Goal: Transaction & Acquisition: Purchase product/service

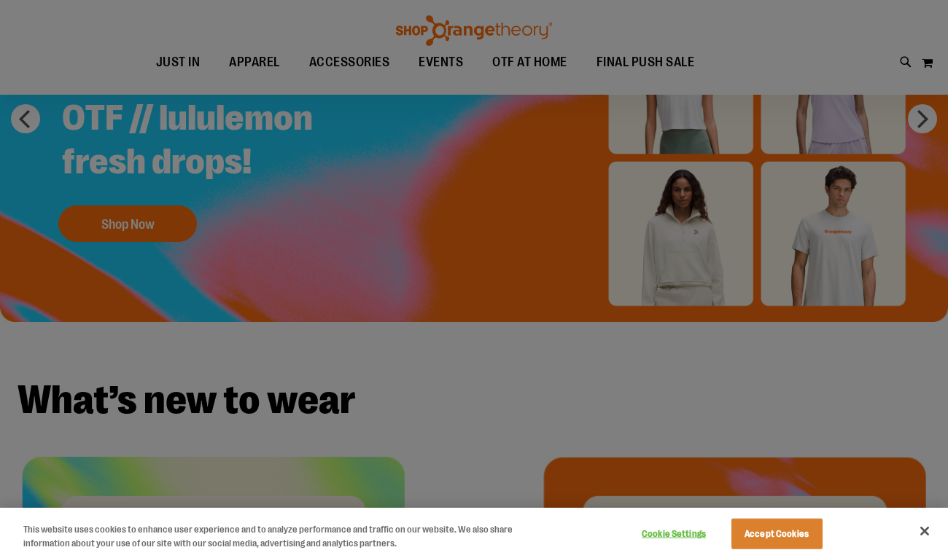
scroll to position [7, 0]
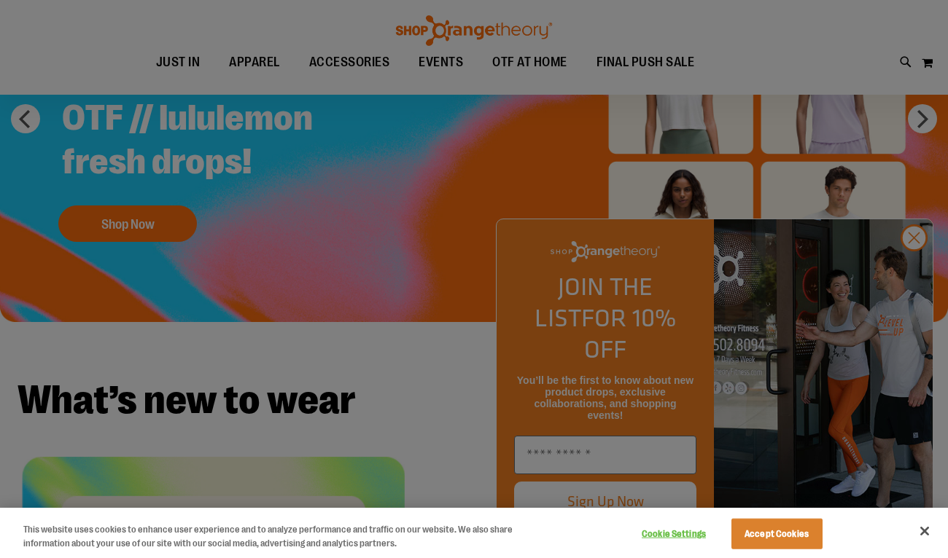
click at [781, 536] on button "Accept Cookies" at bounding box center [776, 534] width 91 height 31
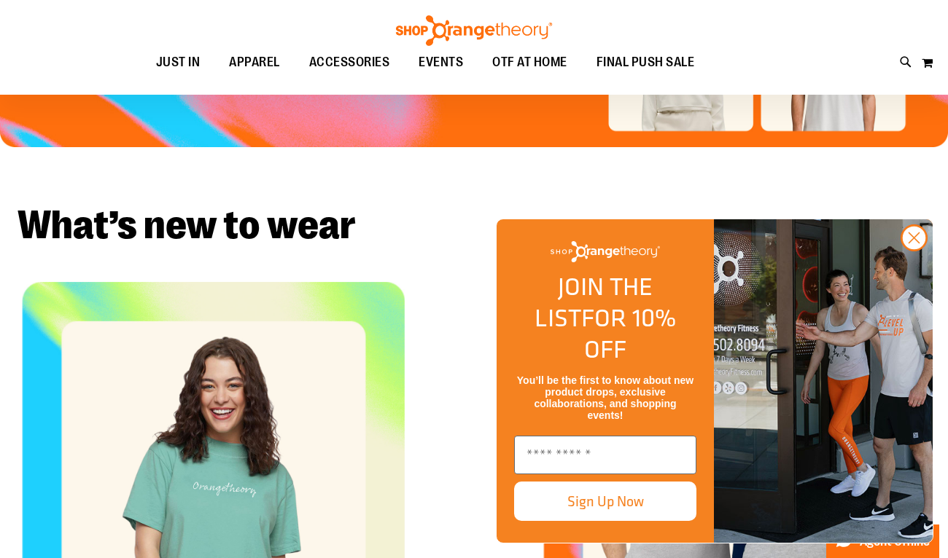
scroll to position [182, 0]
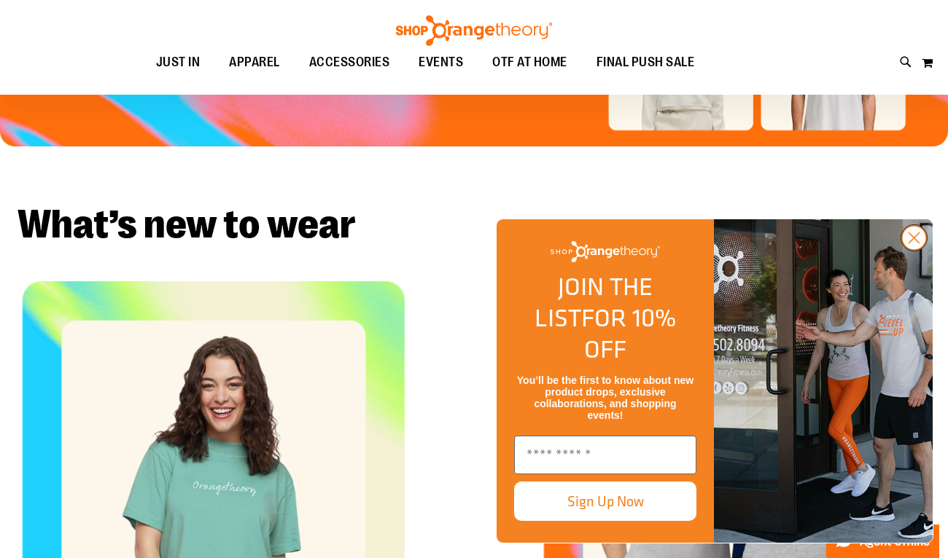
click at [912, 243] on icon "Close dialog" at bounding box center [914, 238] width 10 height 10
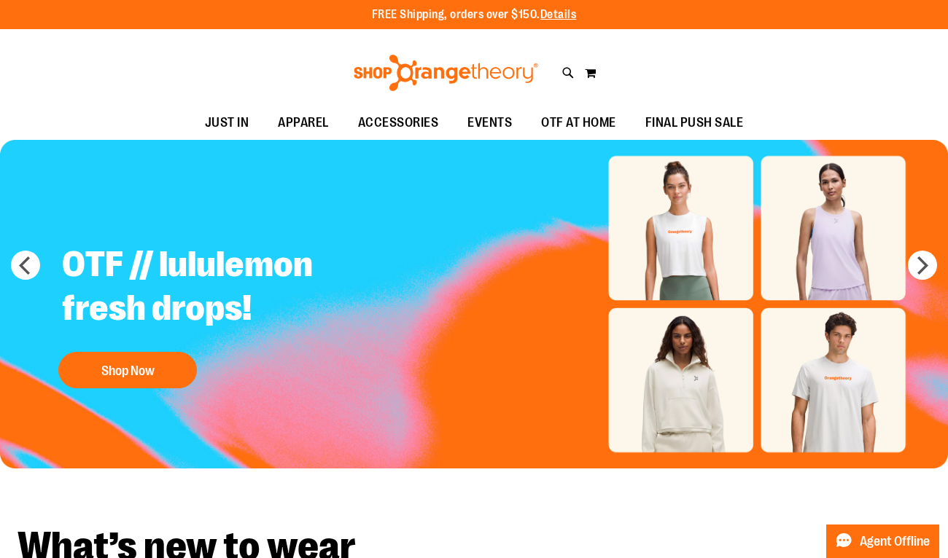
scroll to position [0, 0]
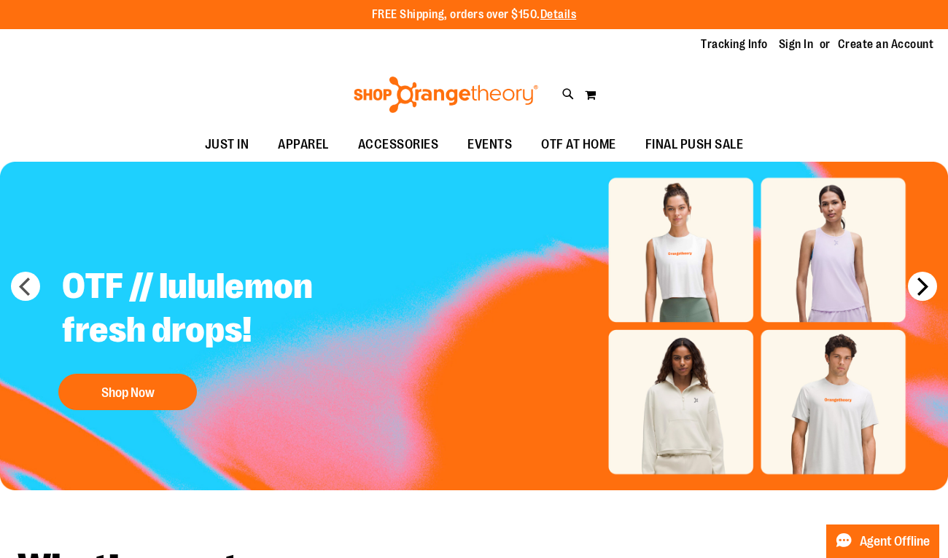
click at [920, 284] on button "next" at bounding box center [921, 286] width 29 height 29
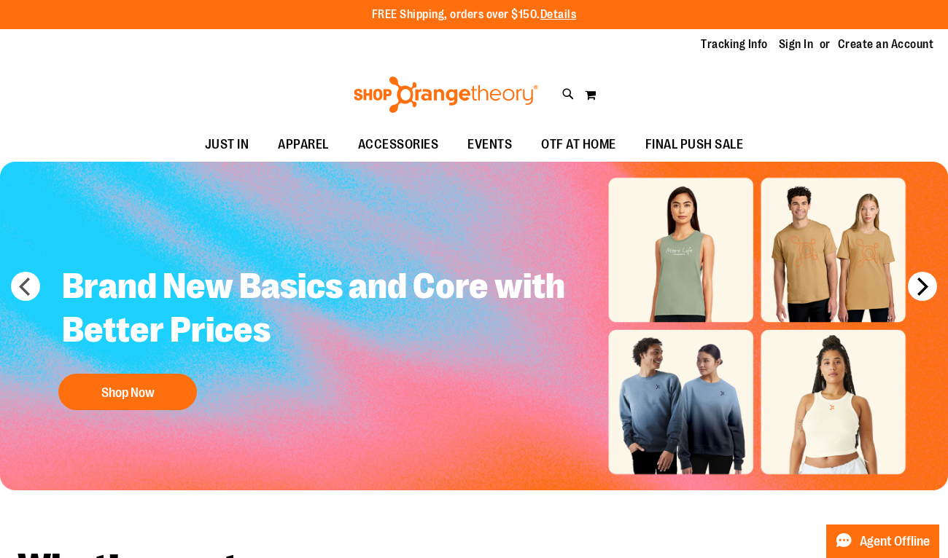
click at [918, 283] on button "next" at bounding box center [921, 286] width 29 height 29
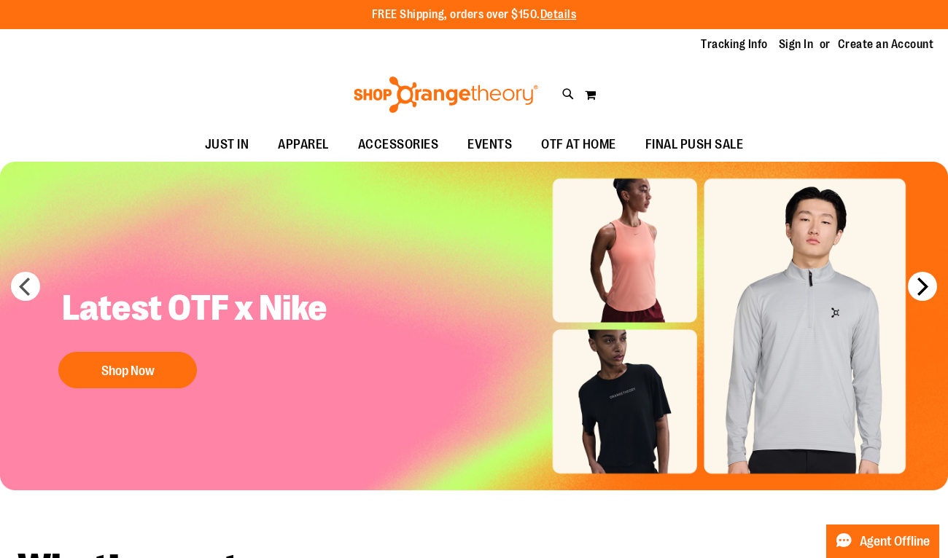
click at [918, 283] on button "next" at bounding box center [921, 286] width 29 height 29
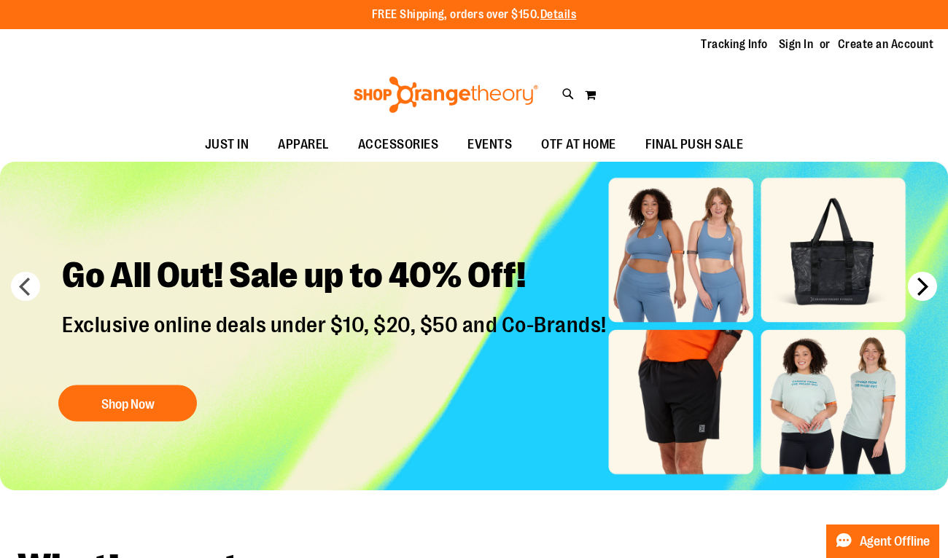
click at [918, 283] on button "next" at bounding box center [921, 286] width 29 height 29
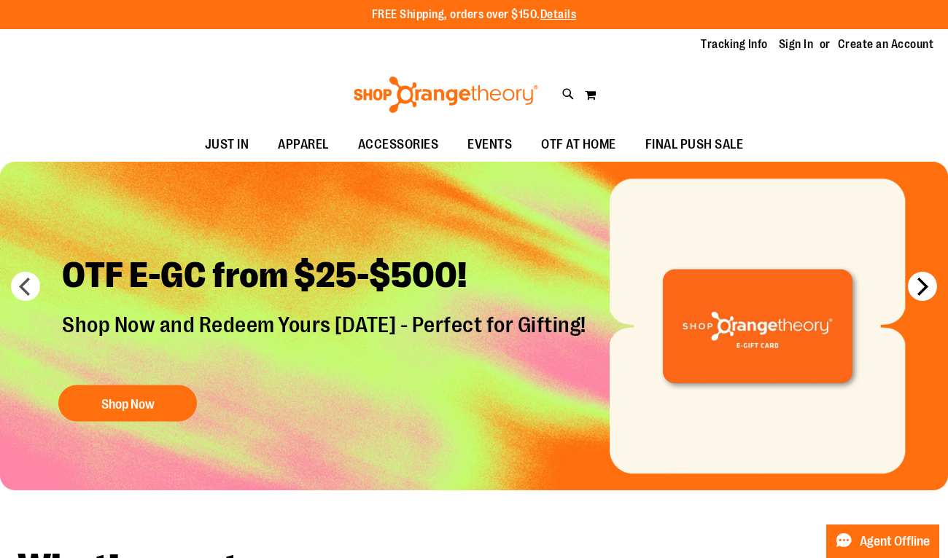
click at [918, 283] on button "next" at bounding box center [921, 286] width 29 height 29
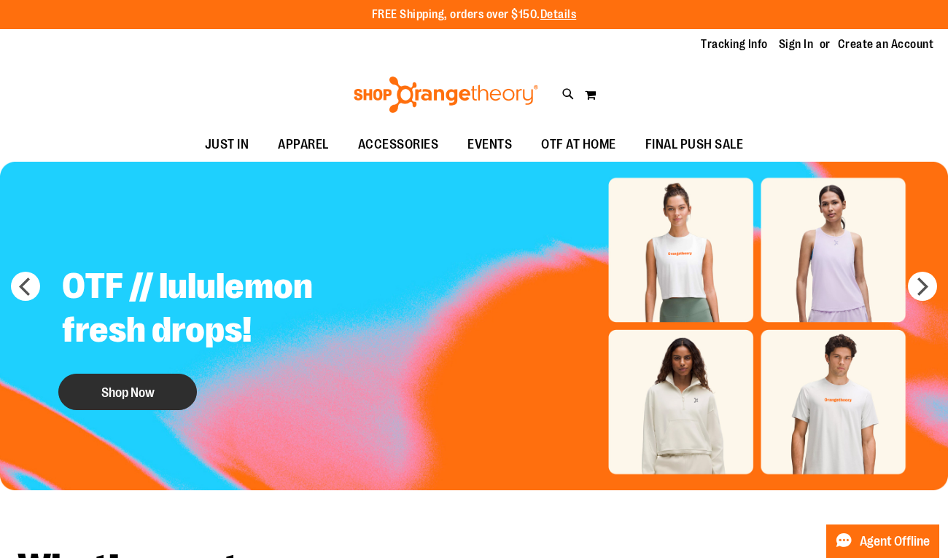
click at [163, 387] on button "Shop Now" at bounding box center [127, 392] width 138 height 36
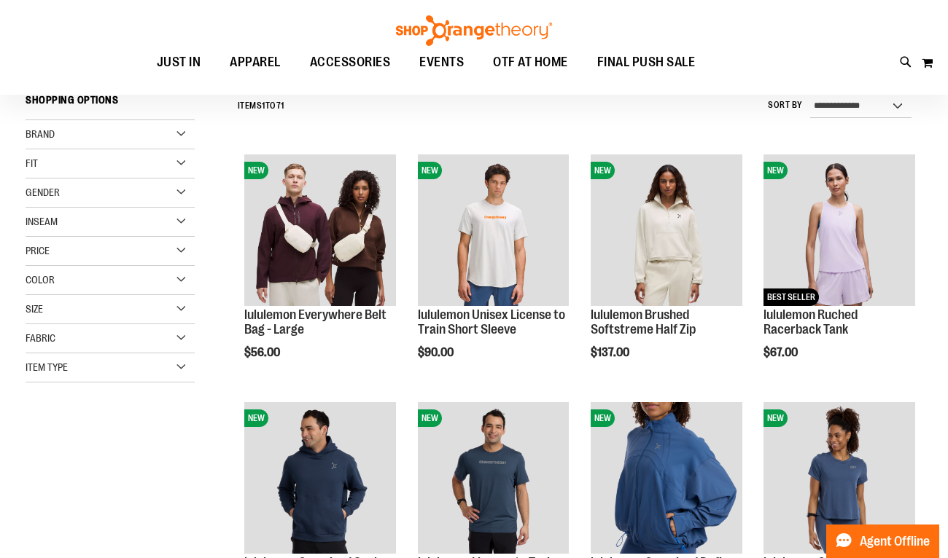
scroll to position [201, 1]
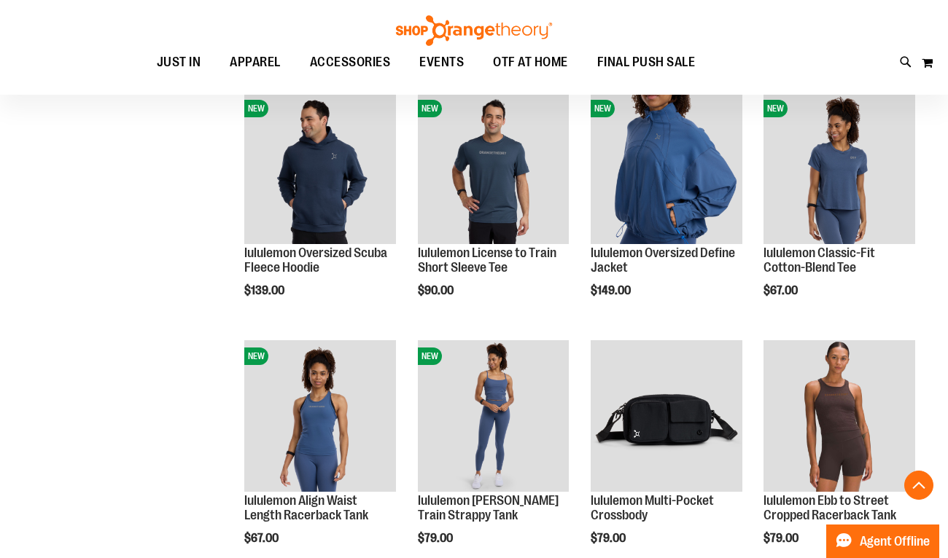
scroll to position [379, 0]
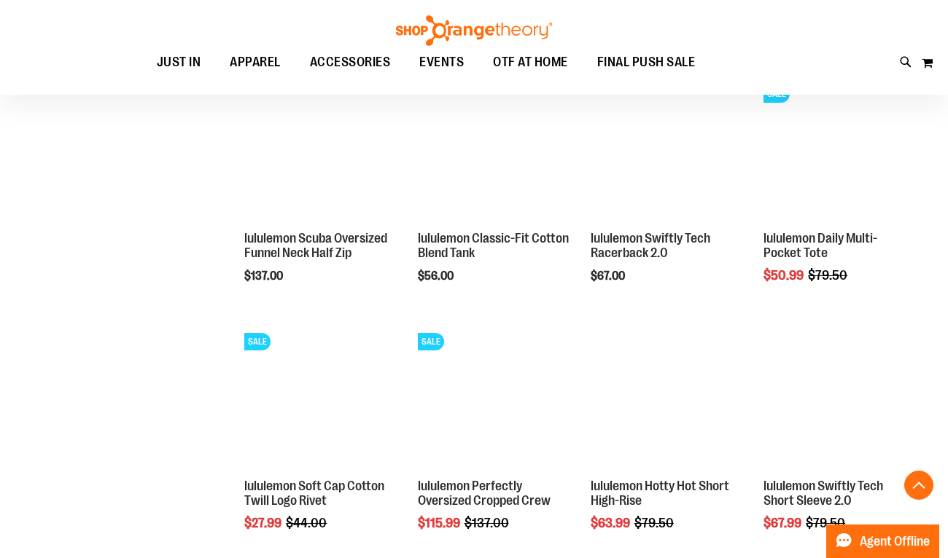
scroll to position [1005, 0]
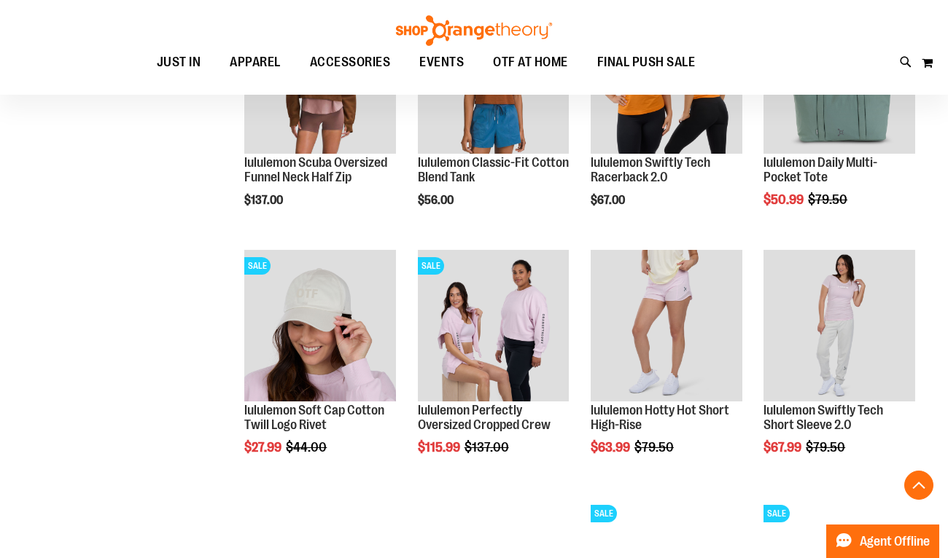
scroll to position [1310, 0]
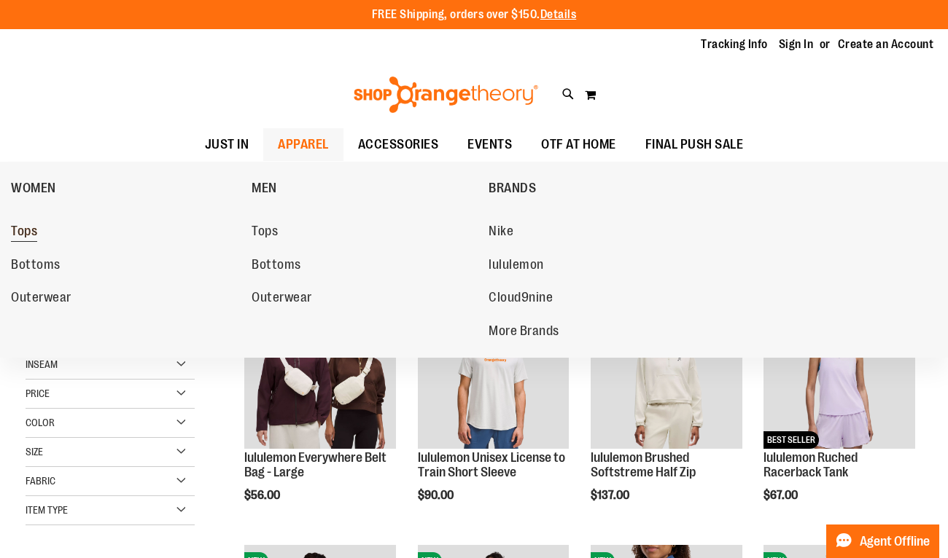
click at [31, 233] on span "Tops" at bounding box center [24, 233] width 26 height 18
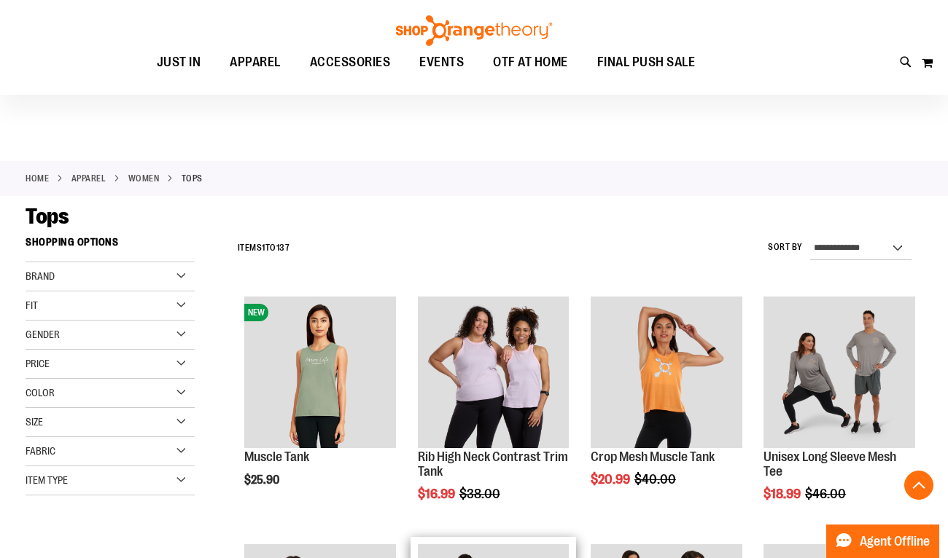
scroll to position [358, 0]
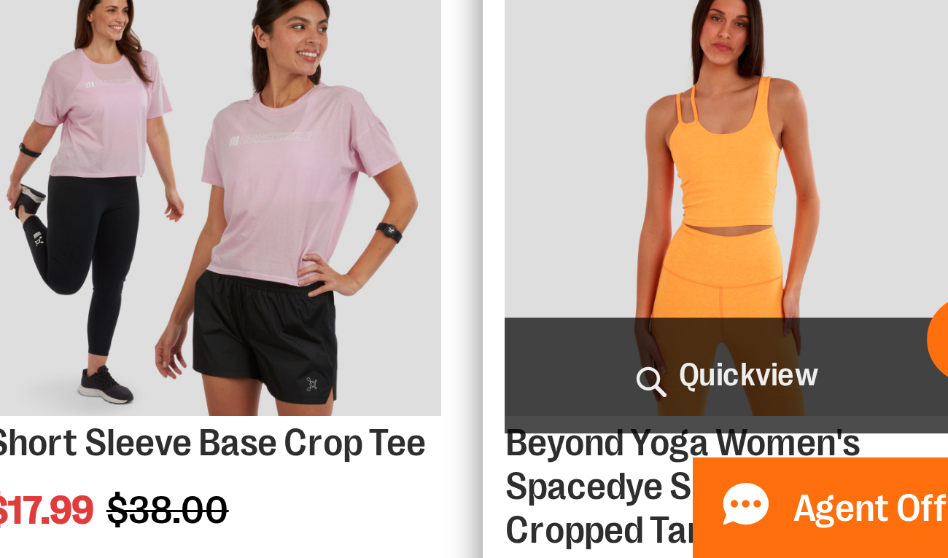
scroll to position [188, 0]
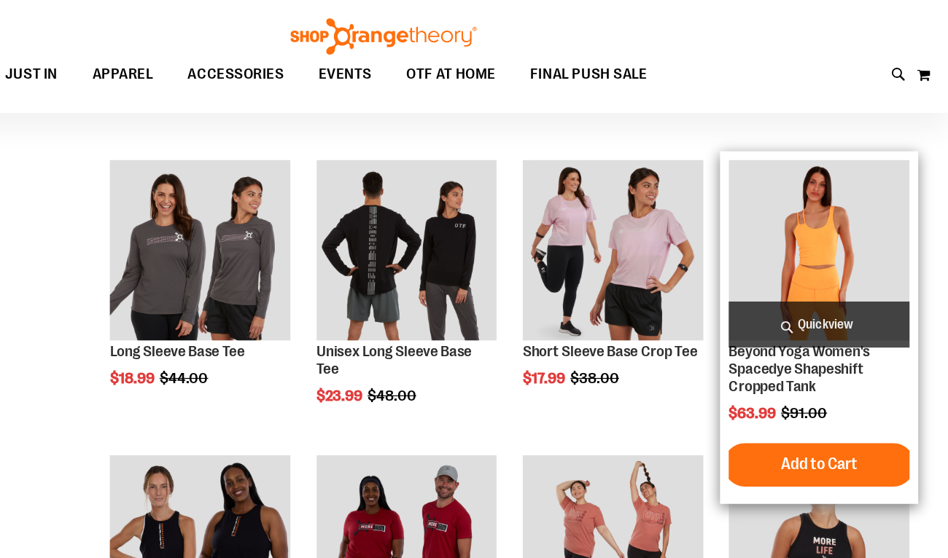
scroll to position [368, 0]
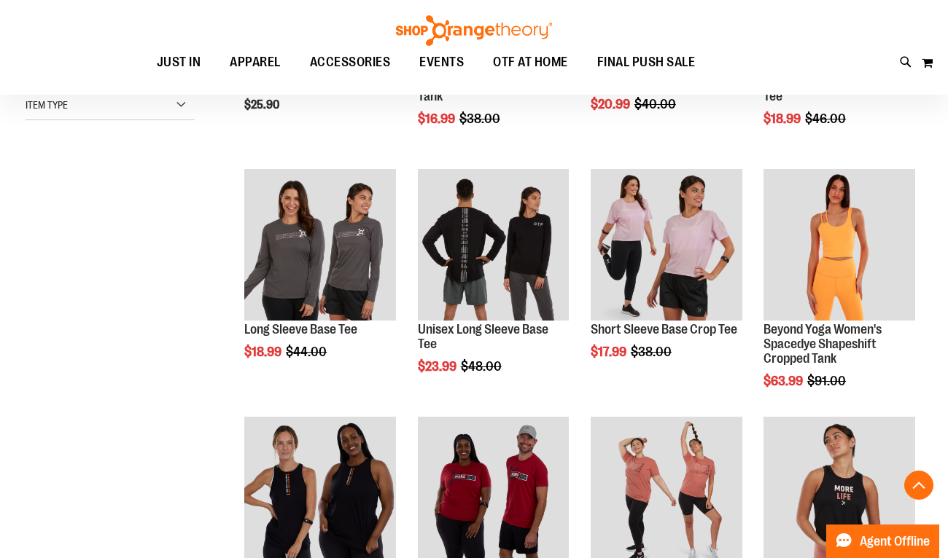
scroll to position [381, 0]
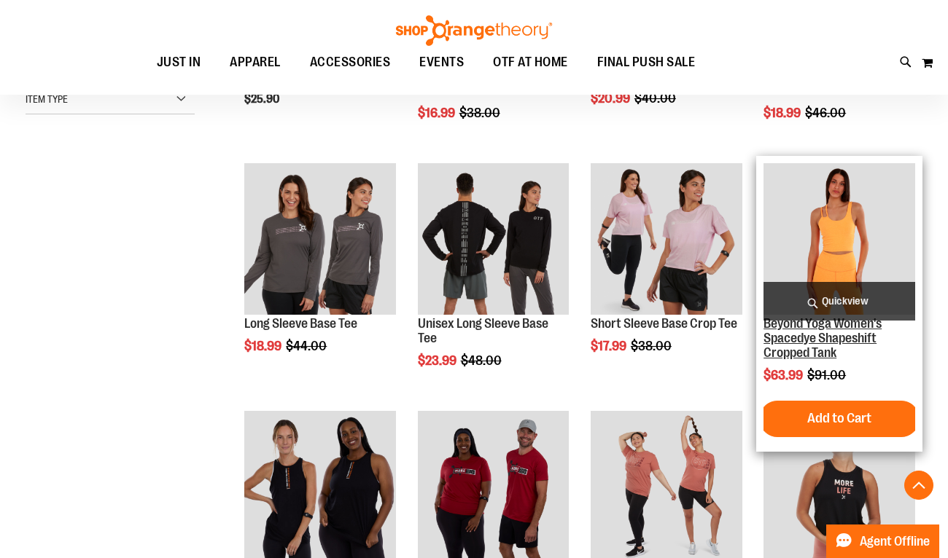
click at [816, 347] on link "Beyond Yoga Women's Spacedye Shapeshift Cropped Tank" at bounding box center [822, 338] width 118 height 44
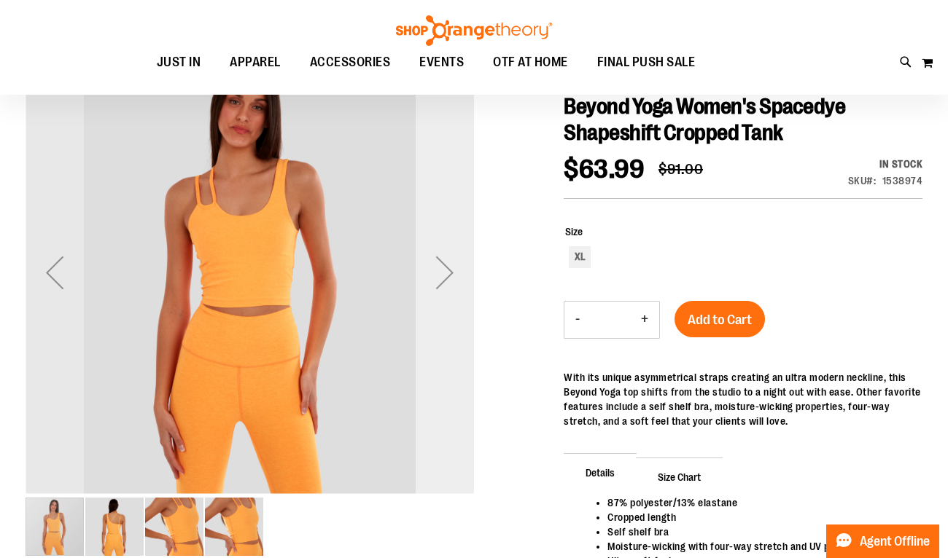
scroll to position [2, 0]
click at [444, 281] on div "Next" at bounding box center [444, 272] width 58 height 58
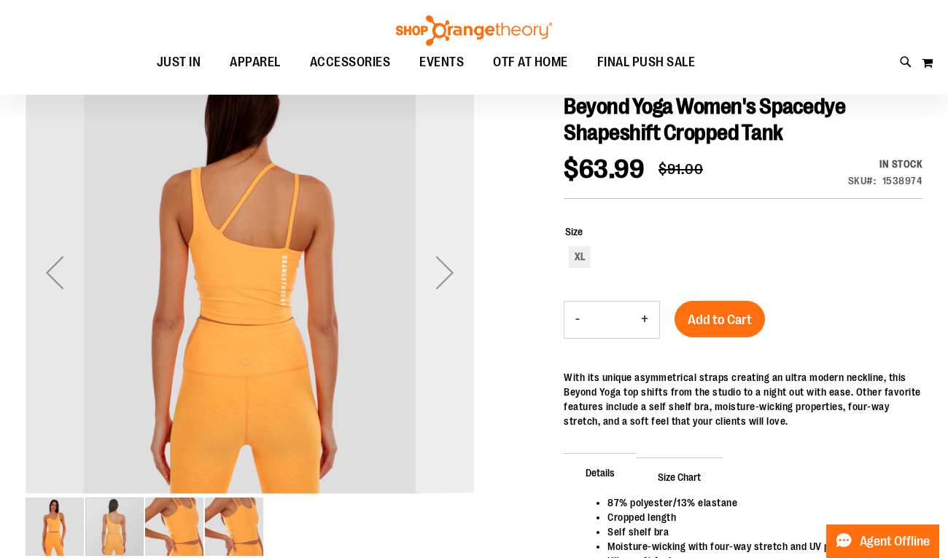
click at [444, 281] on div "Next" at bounding box center [444, 272] width 58 height 58
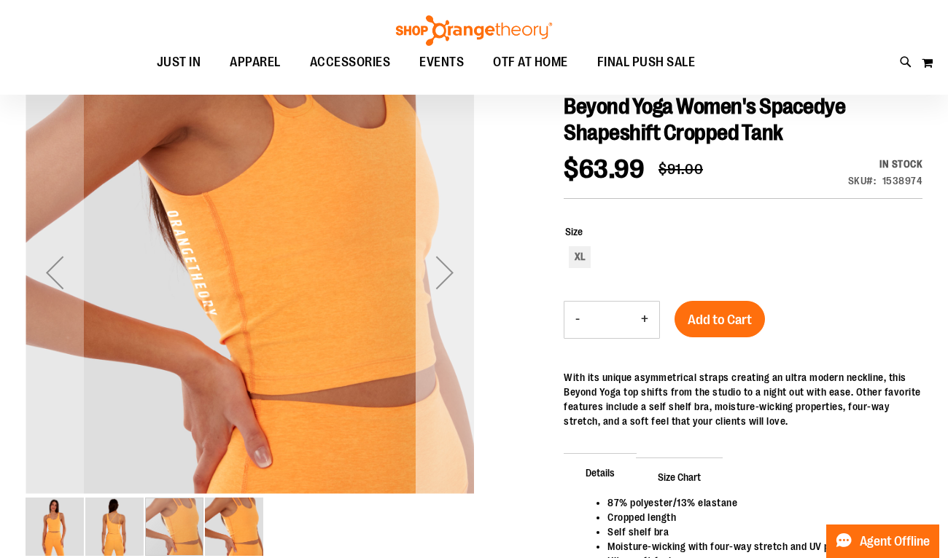
click at [444, 281] on div "Next" at bounding box center [444, 272] width 58 height 58
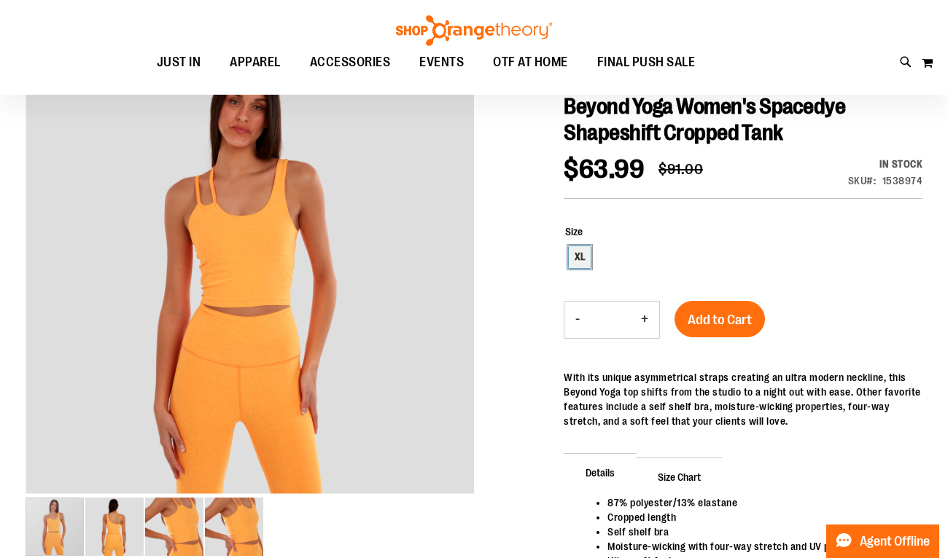
click at [581, 259] on div "XL" at bounding box center [580, 257] width 22 height 22
type input "***"
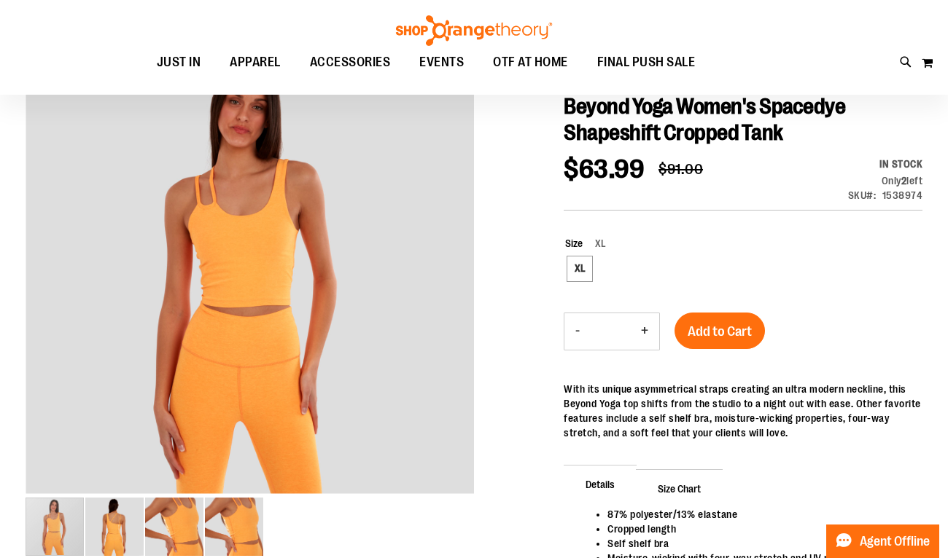
click at [601, 240] on span "XL" at bounding box center [593, 244] width 23 height 12
click at [585, 264] on div "XL" at bounding box center [580, 269] width 22 height 22
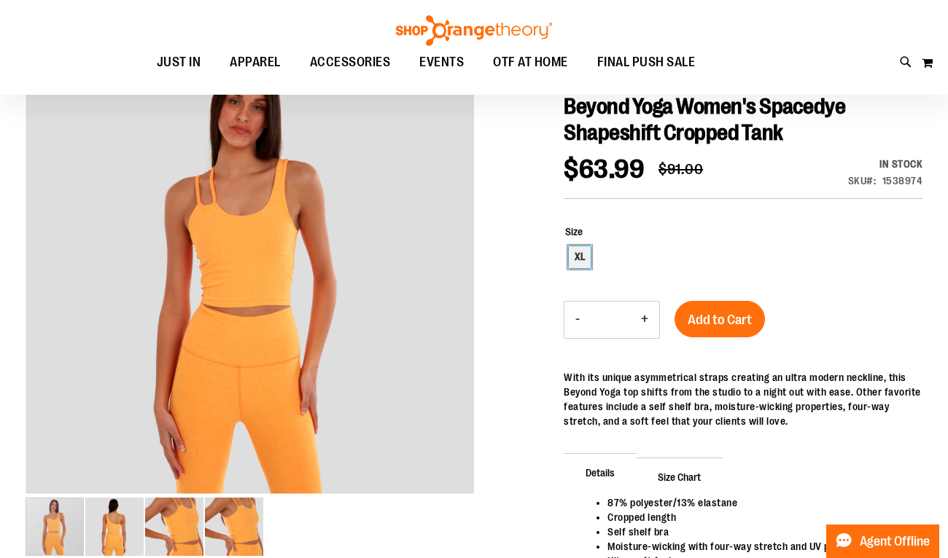
click at [581, 248] on div "XL" at bounding box center [580, 257] width 22 height 22
type input "***"
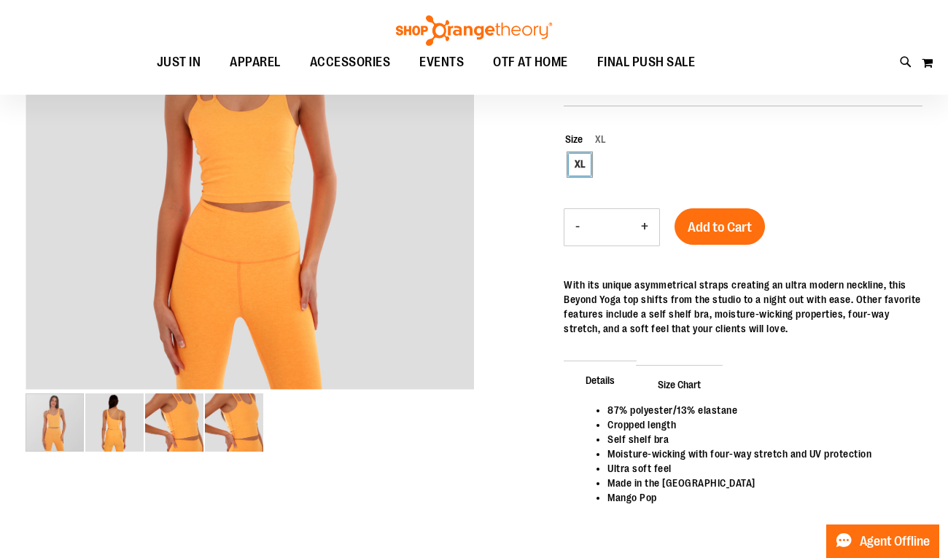
scroll to position [106, 0]
click at [707, 222] on span "Add to Cart" at bounding box center [719, 227] width 64 height 16
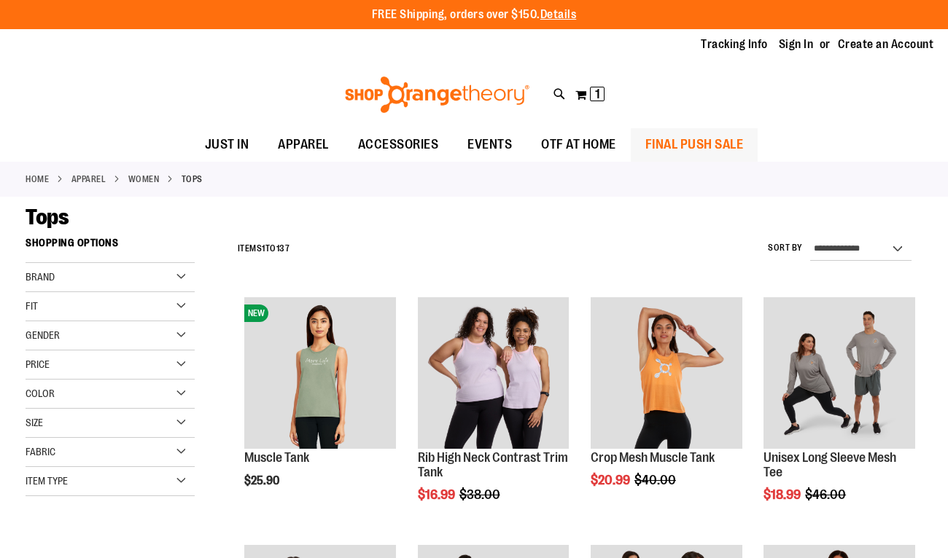
click at [690, 136] on span "FINAL PUSH SALE" at bounding box center [694, 144] width 98 height 33
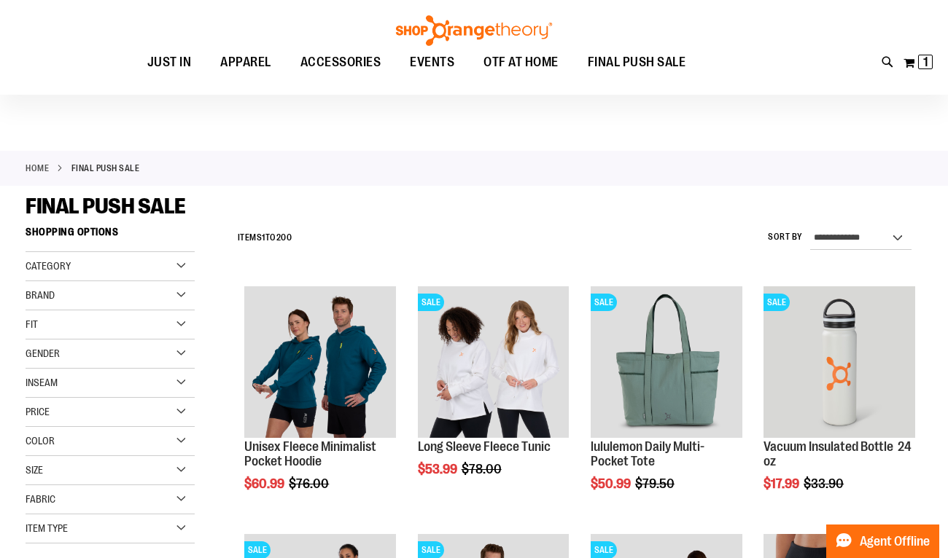
scroll to position [12, 0]
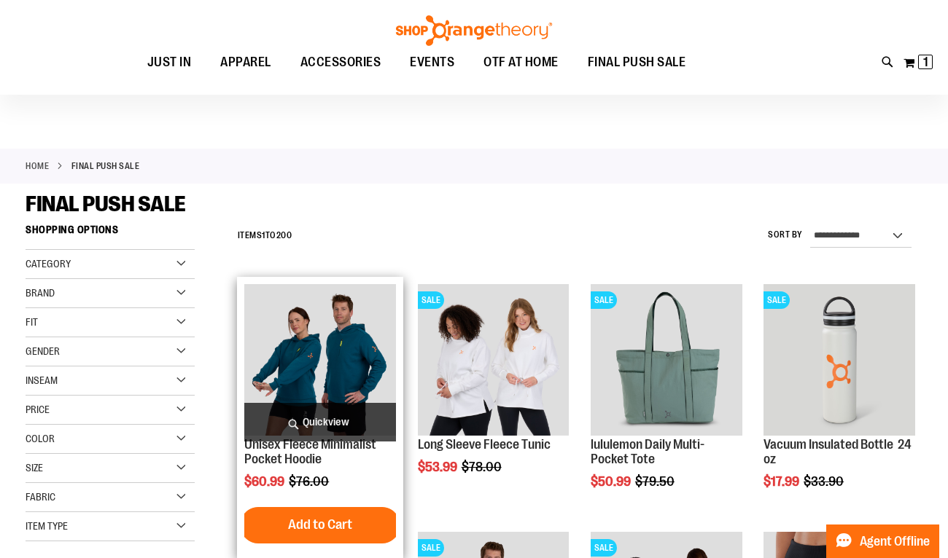
click at [273, 385] on img "product" at bounding box center [320, 360] width 152 height 152
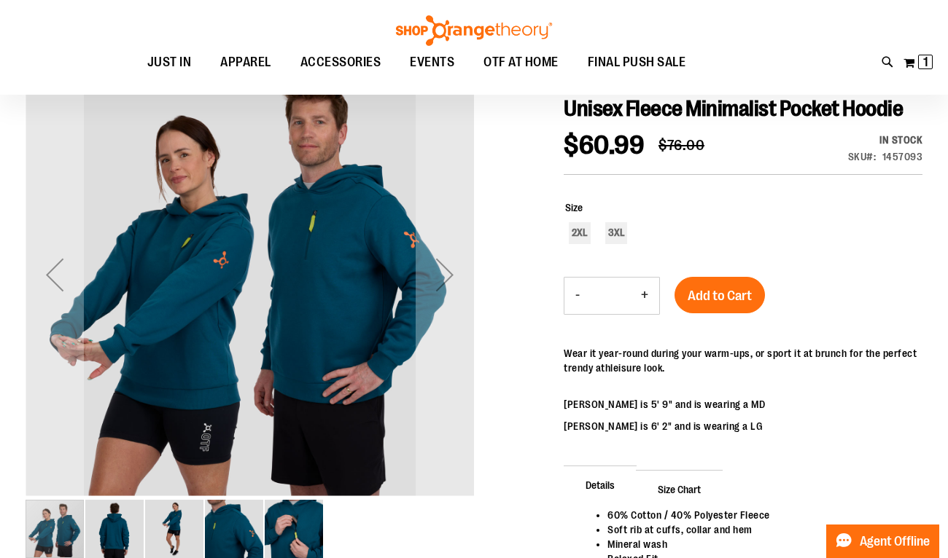
scroll to position [3, 0]
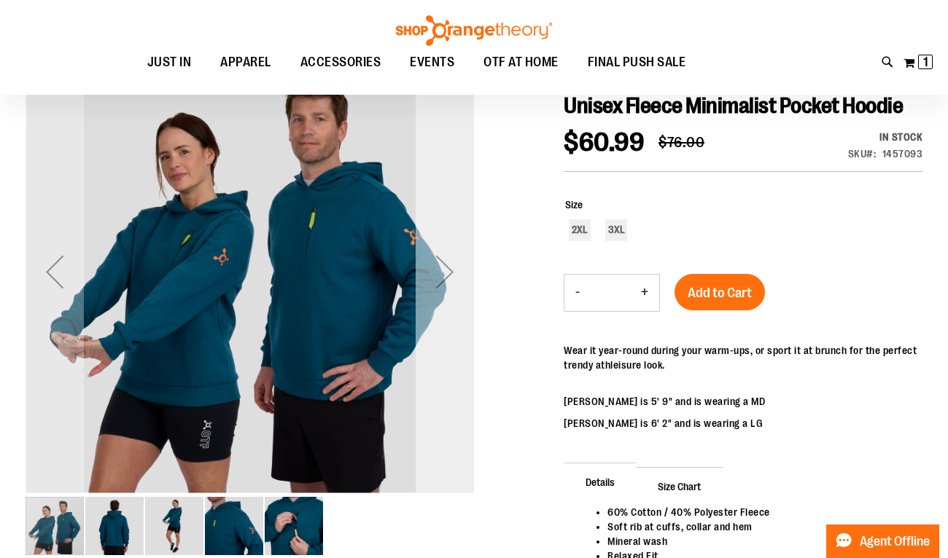
click at [453, 265] on div "Next" at bounding box center [444, 272] width 58 height 58
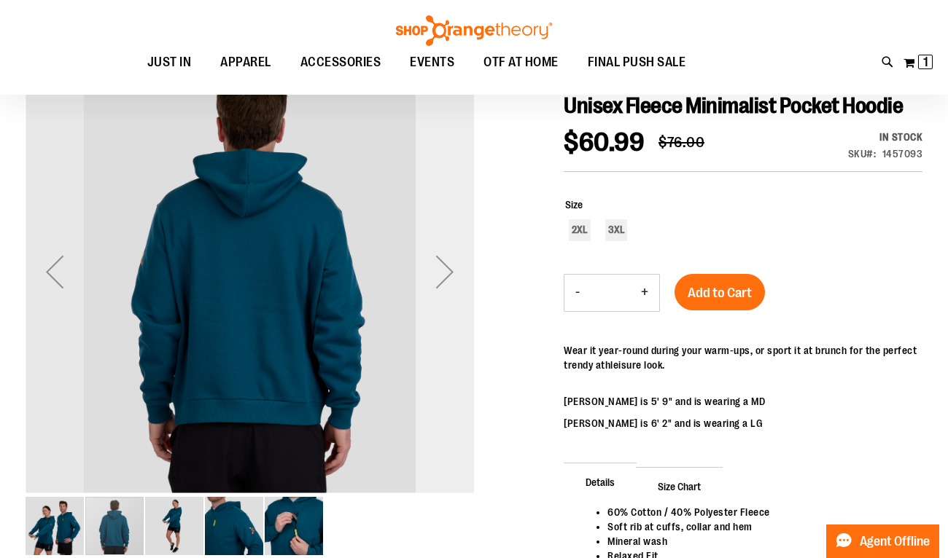
click at [444, 275] on div "Next" at bounding box center [444, 272] width 58 height 58
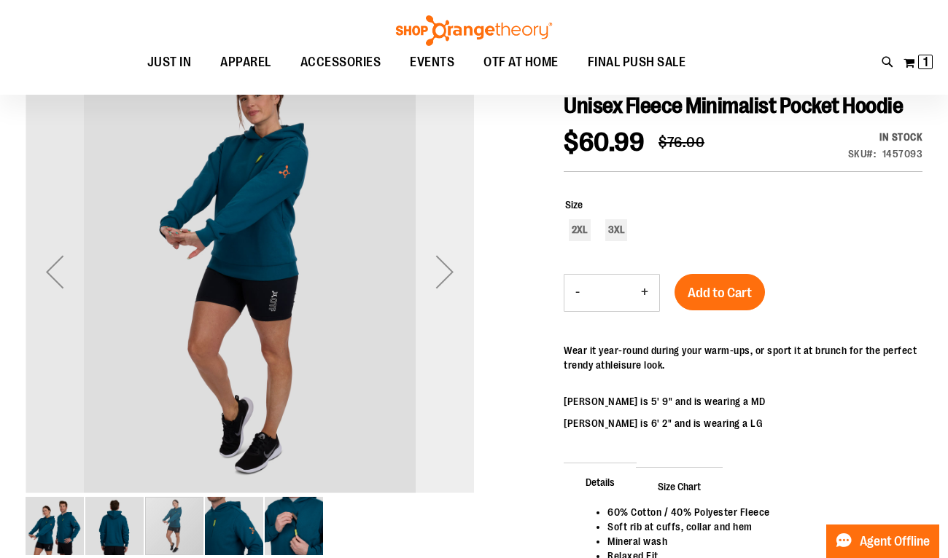
click at [444, 275] on div "Next" at bounding box center [444, 272] width 58 height 58
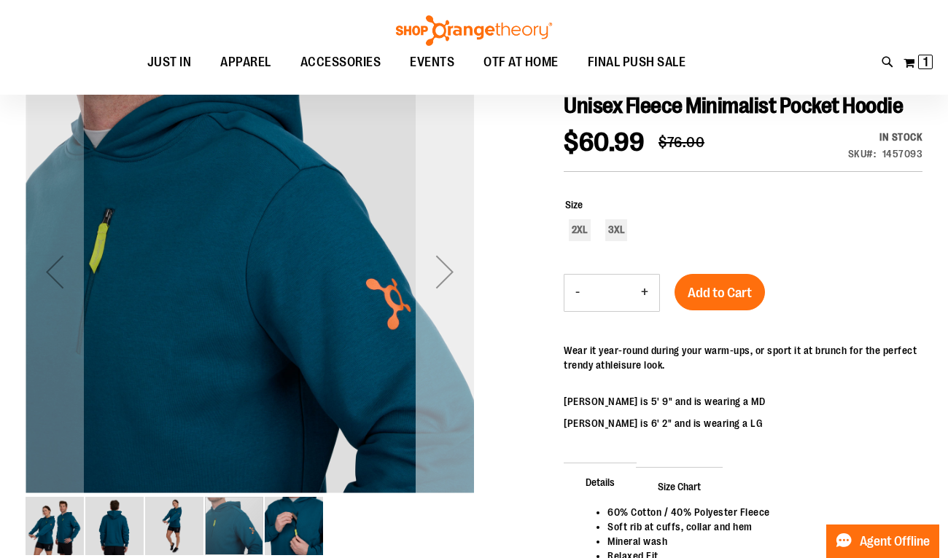
click at [444, 275] on div "Next" at bounding box center [444, 272] width 58 height 58
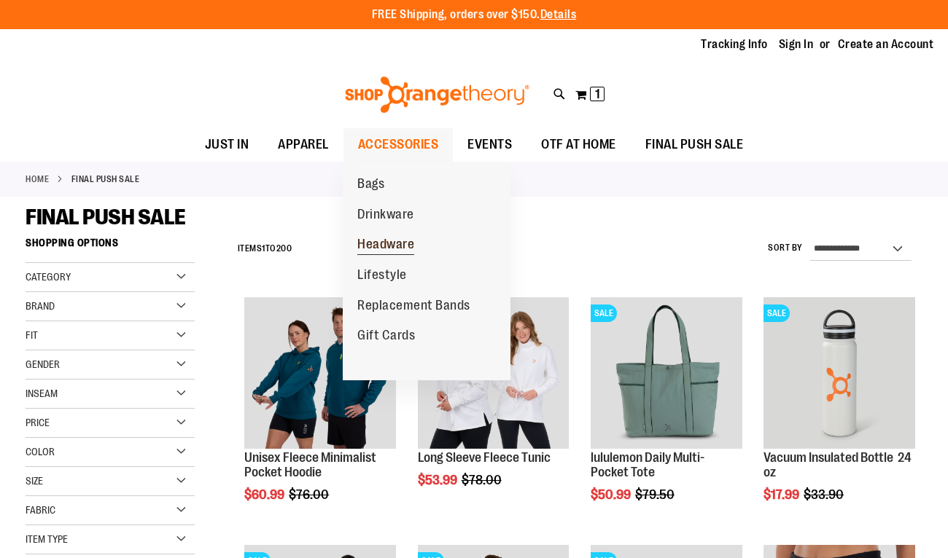
click at [388, 246] on span "Headware" at bounding box center [385, 246] width 57 height 18
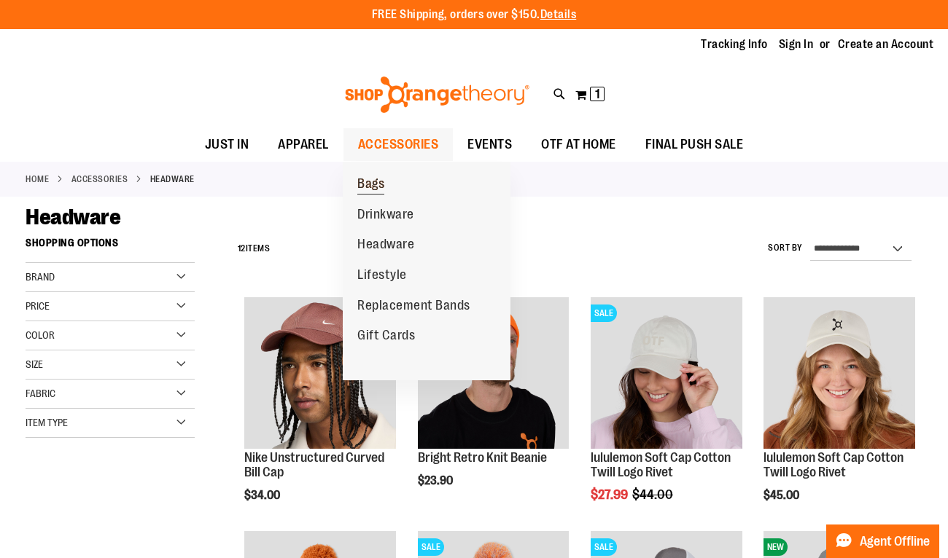
click at [378, 182] on span "Bags" at bounding box center [370, 185] width 27 height 18
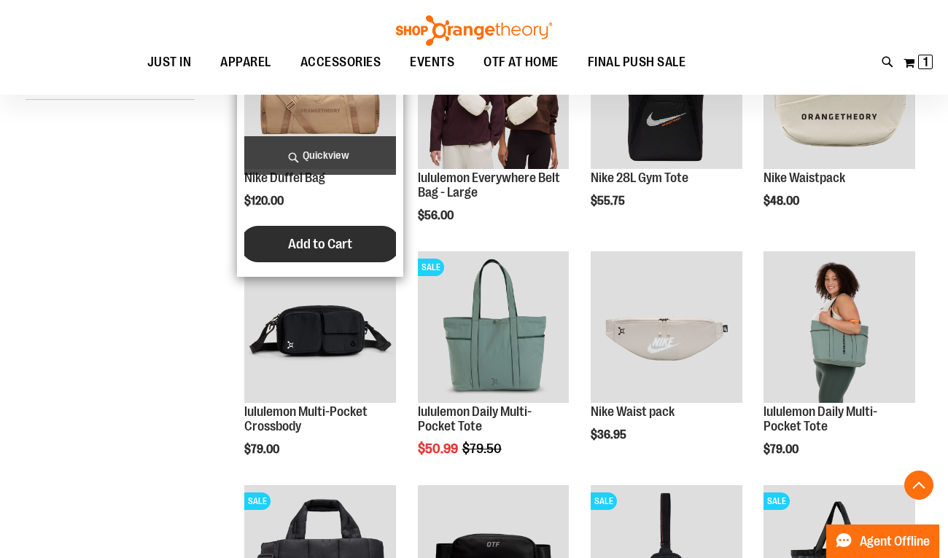
scroll to position [657, 0]
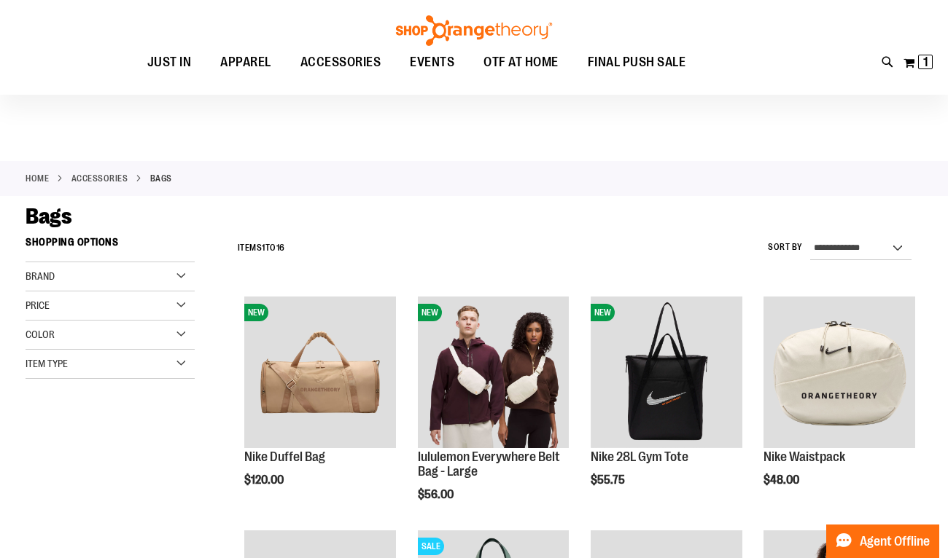
scroll to position [-1, 0]
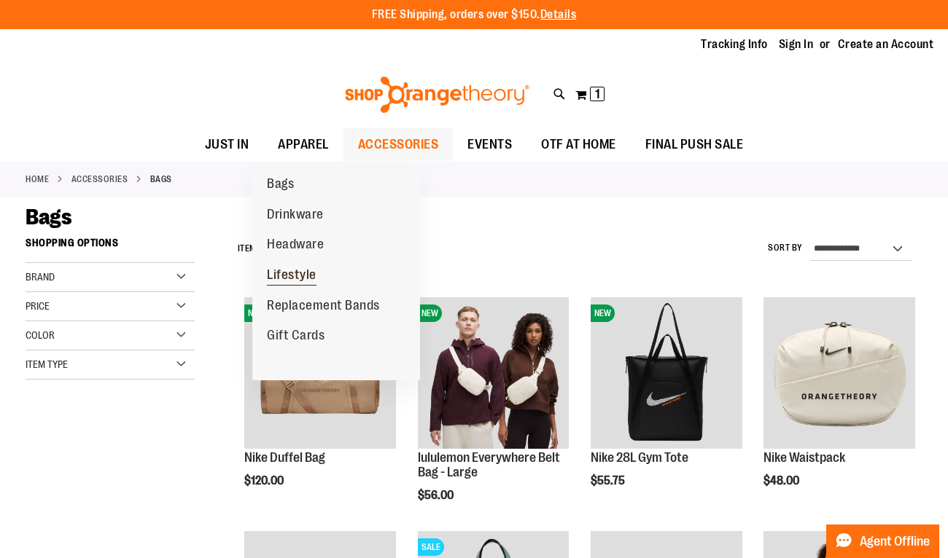
click at [311, 272] on span "Lifestyle" at bounding box center [292, 276] width 50 height 18
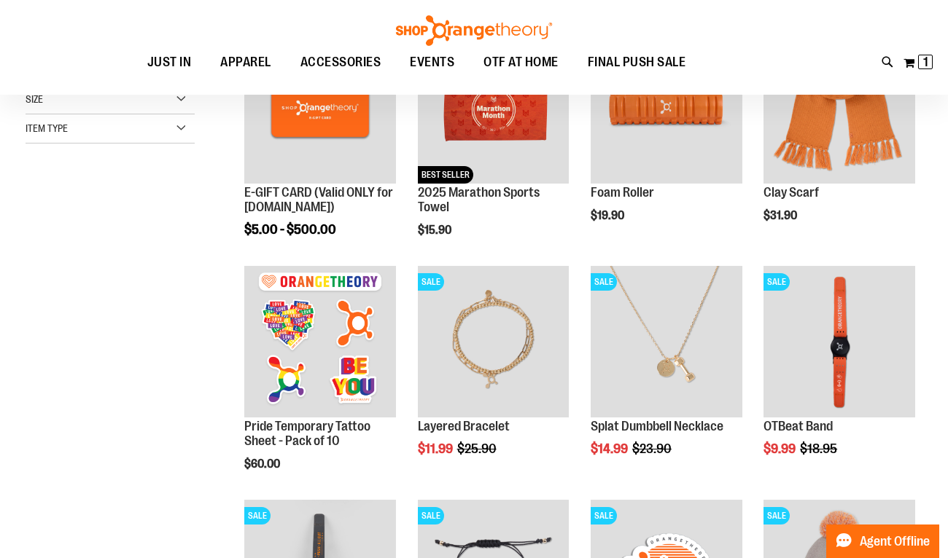
scroll to position [104, 0]
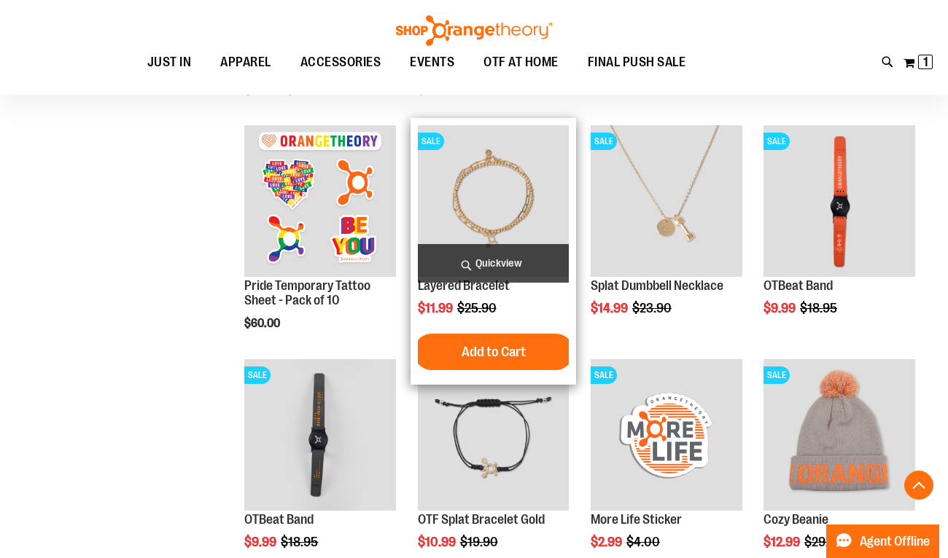
scroll to position [87, 0]
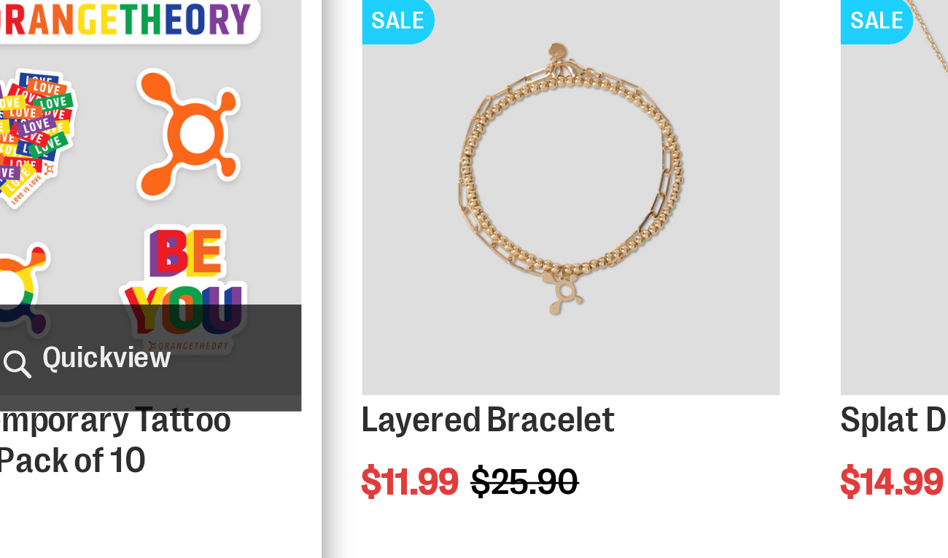
scroll to position [157, 0]
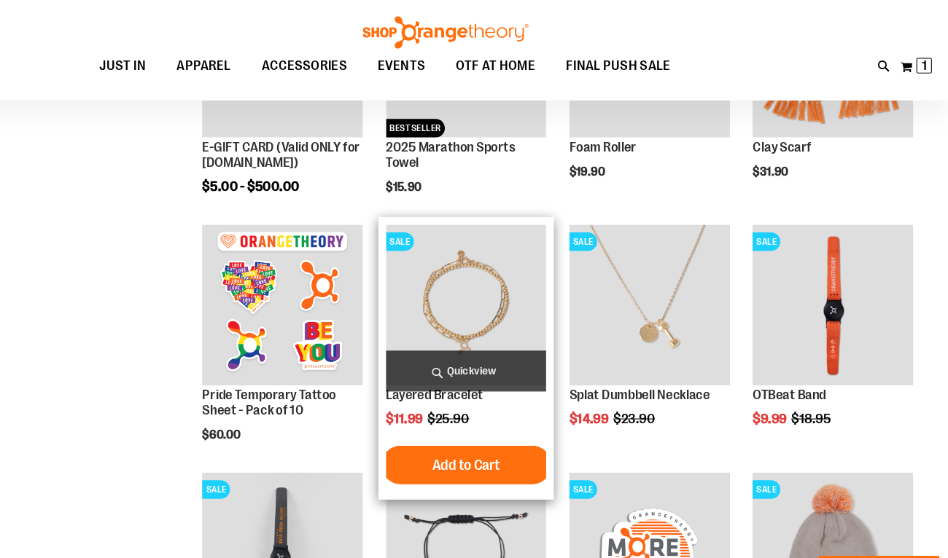
click at [441, 302] on img "product" at bounding box center [494, 288] width 152 height 152
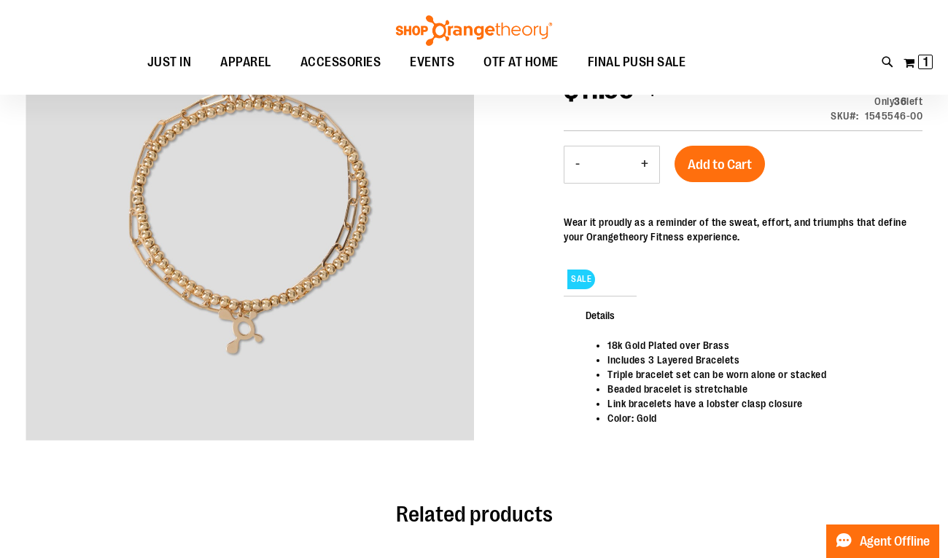
scroll to position [51, 0]
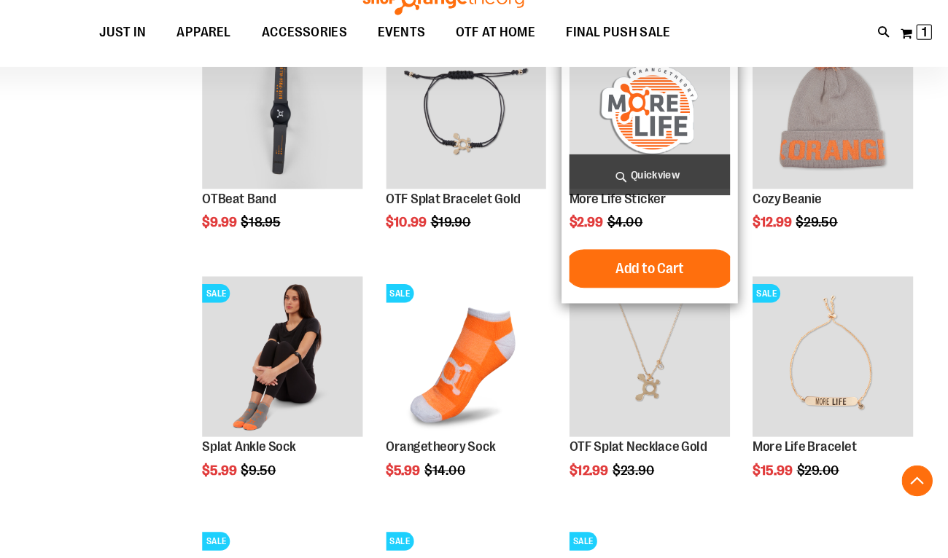
scroll to position [708, 0]
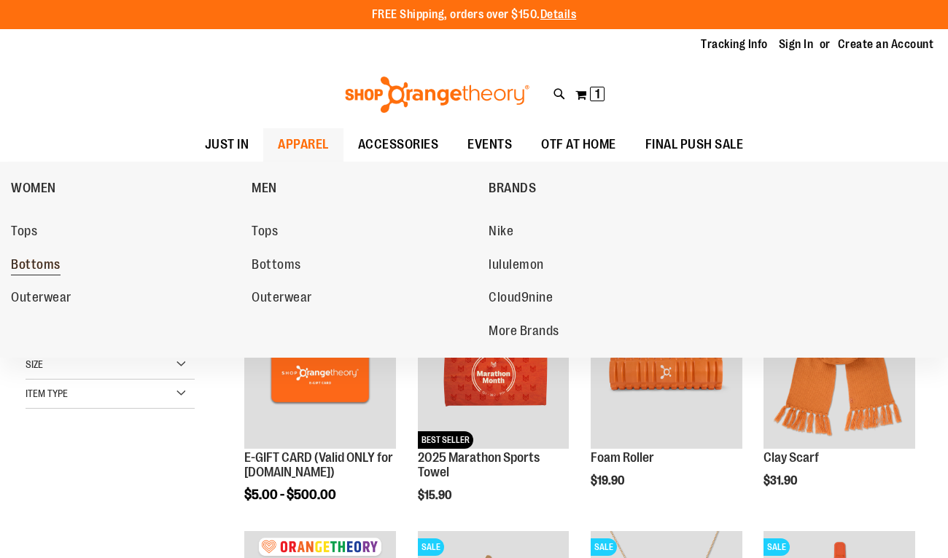
click at [62, 267] on link "Bottoms" at bounding box center [124, 265] width 226 height 26
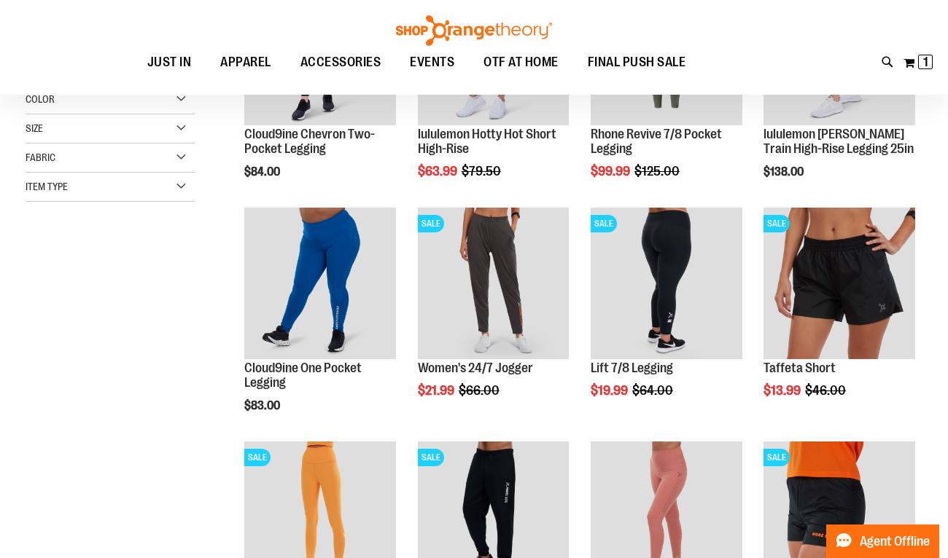
scroll to position [353, 0]
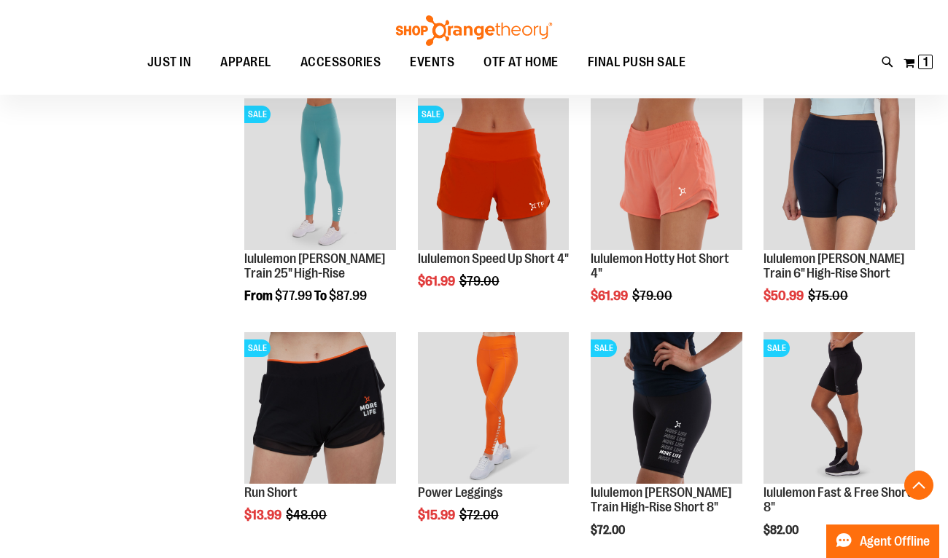
scroll to position [902, 0]
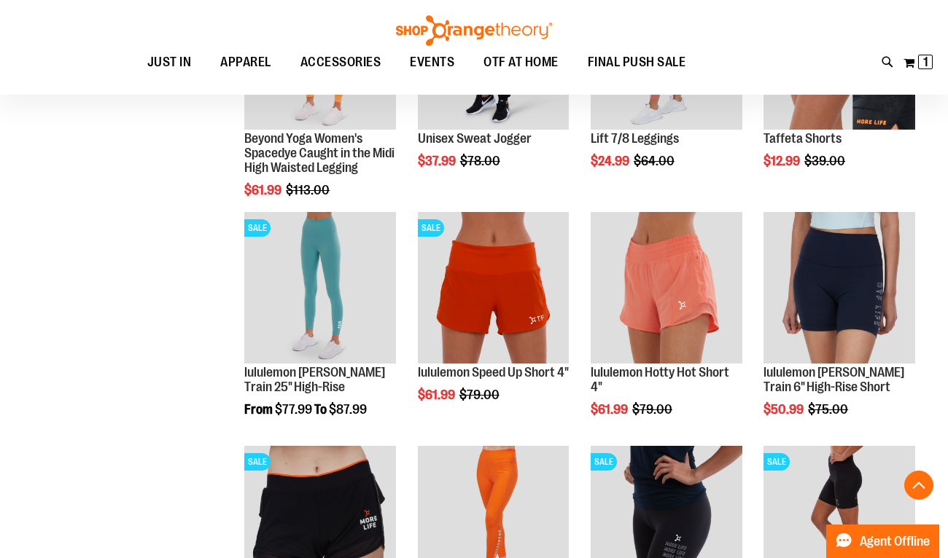
scroll to position [789, 0]
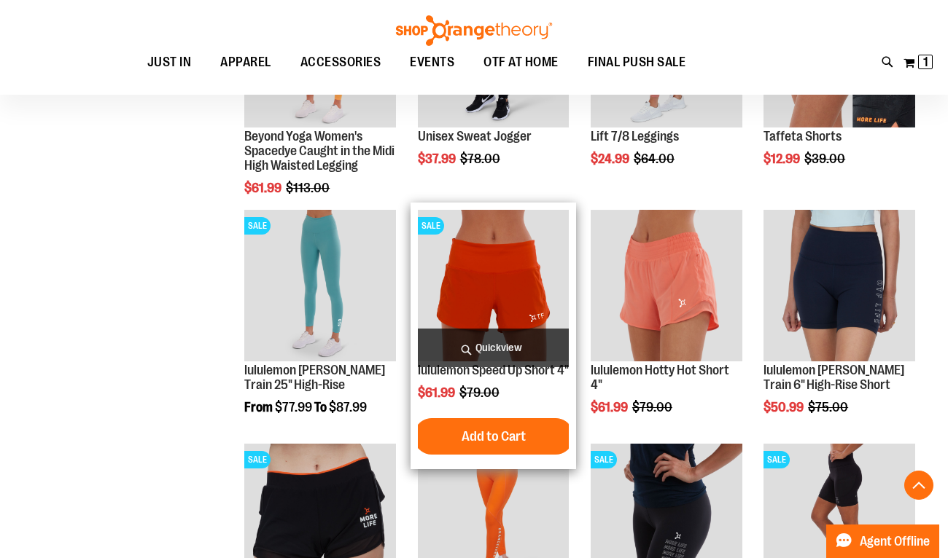
click at [448, 302] on img "product" at bounding box center [494, 286] width 152 height 152
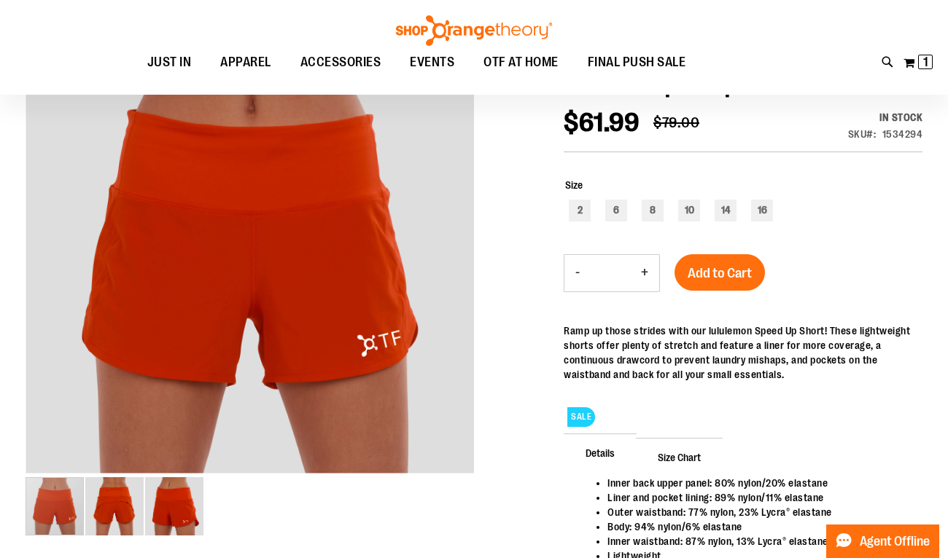
scroll to position [184, 0]
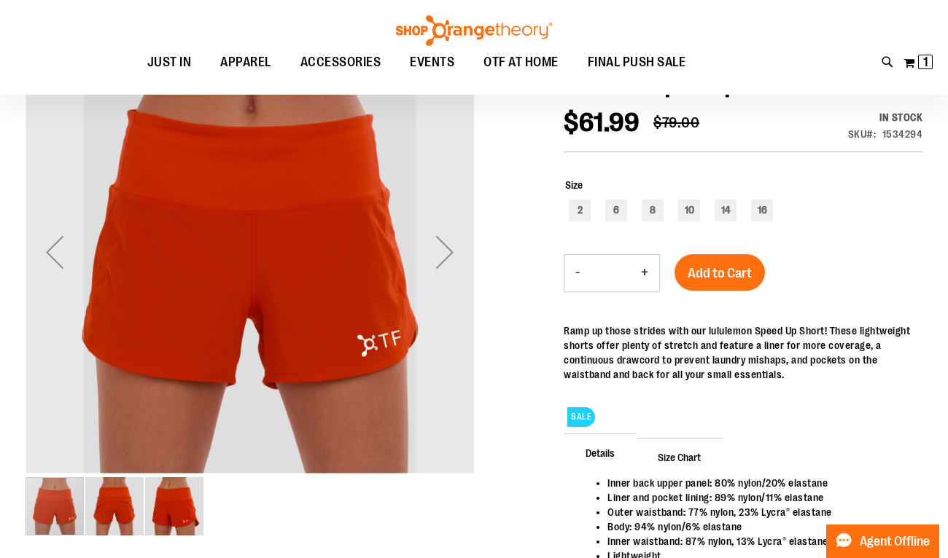
click at [132, 523] on img "image 2 of 3" at bounding box center [114, 506] width 58 height 58
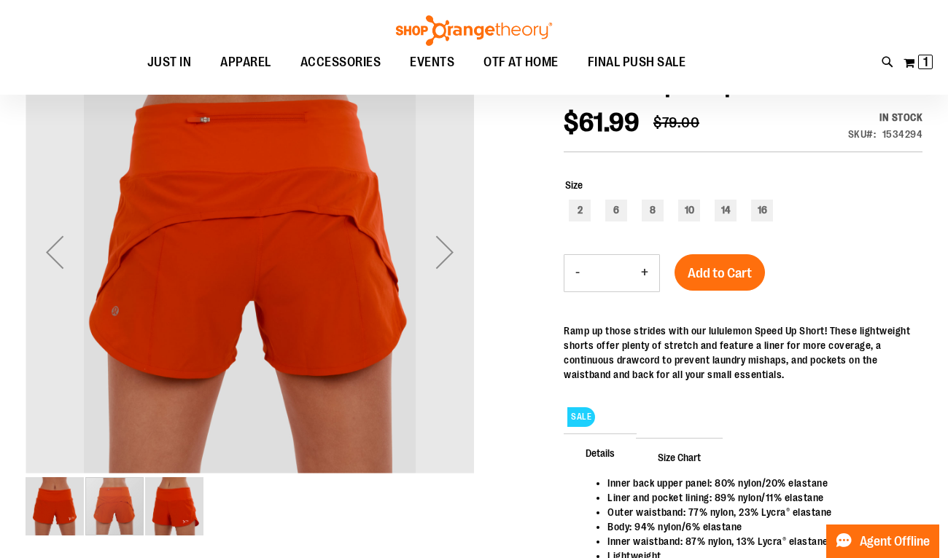
click at [167, 515] on img "image 3 of 3" at bounding box center [174, 506] width 58 height 58
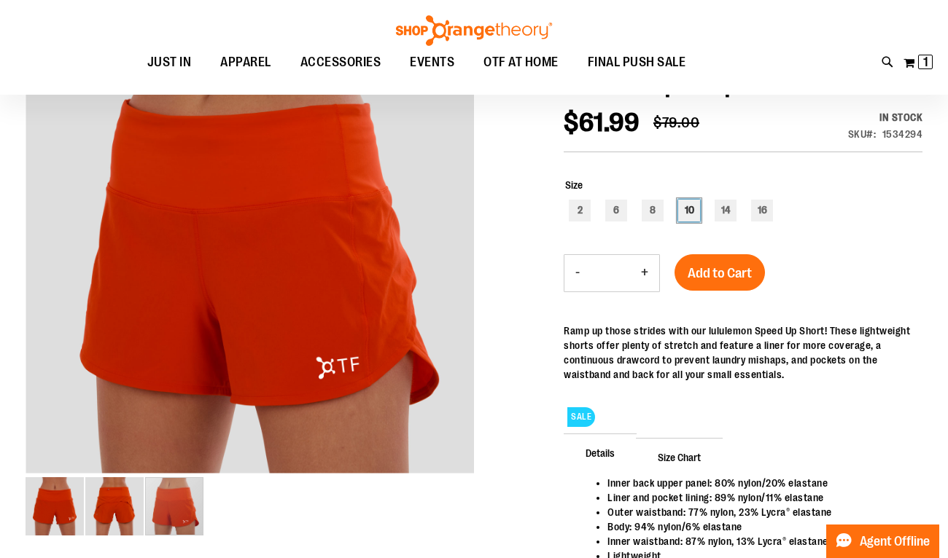
click at [688, 213] on div "10" at bounding box center [689, 211] width 22 height 22
type input "***"
click at [714, 276] on button "Add to Cart" at bounding box center [719, 272] width 90 height 36
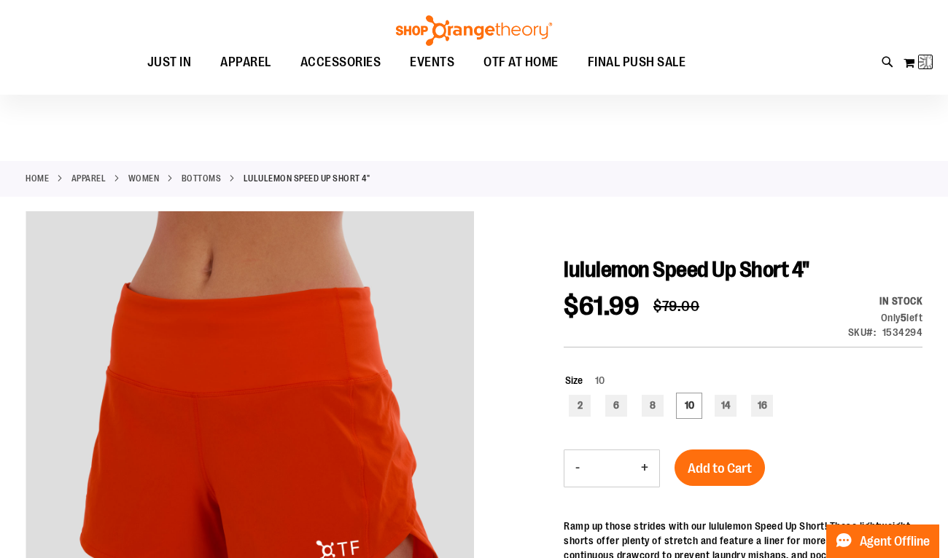
scroll to position [0, 0]
